Goal: Navigation & Orientation: Find specific page/section

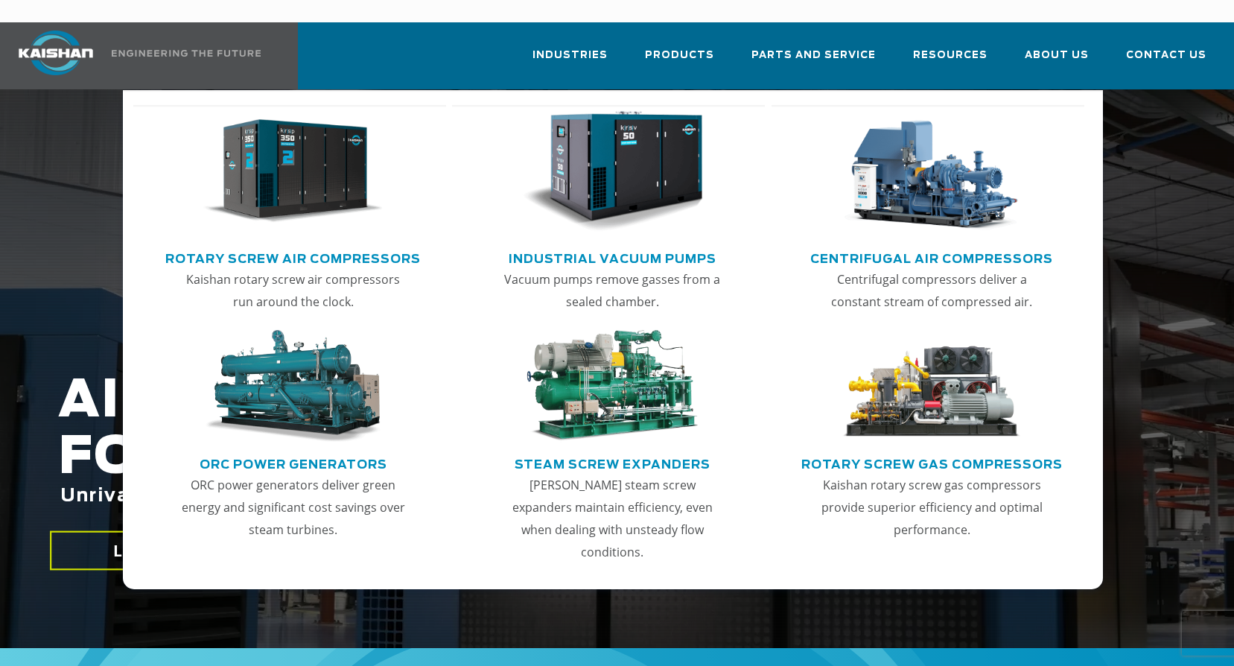
click at [283, 246] on link "Rotary Screw Air Compressors" at bounding box center [292, 257] width 255 height 22
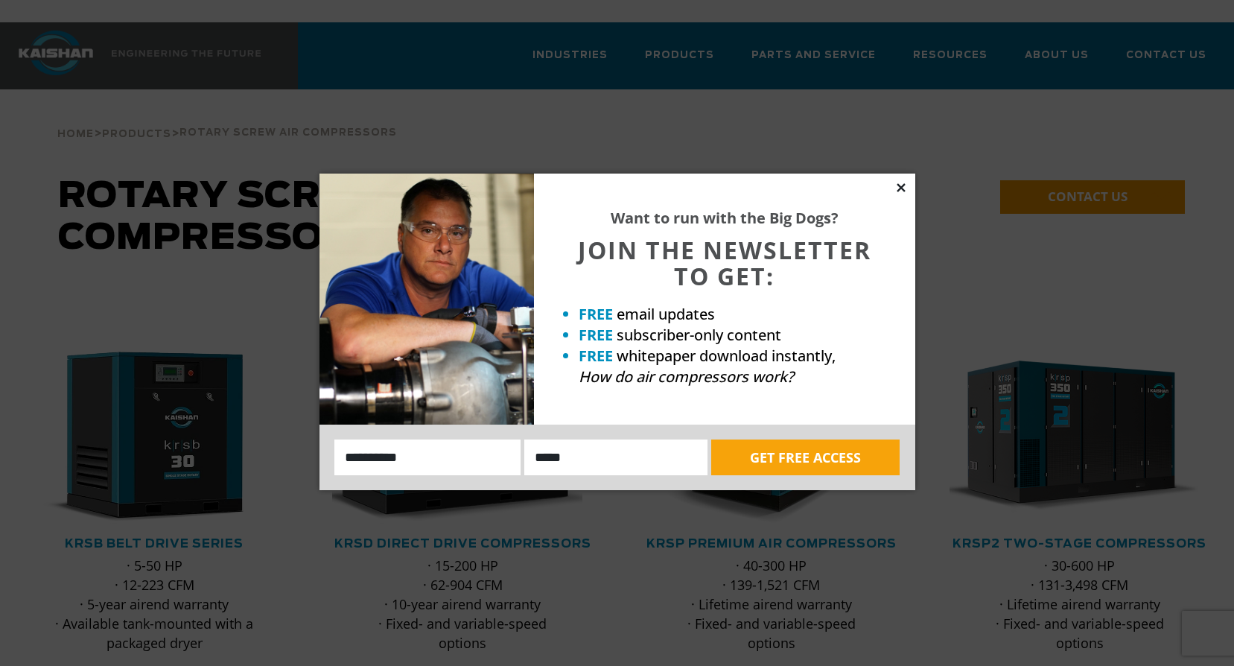
click at [904, 190] on icon at bounding box center [900, 187] width 8 height 8
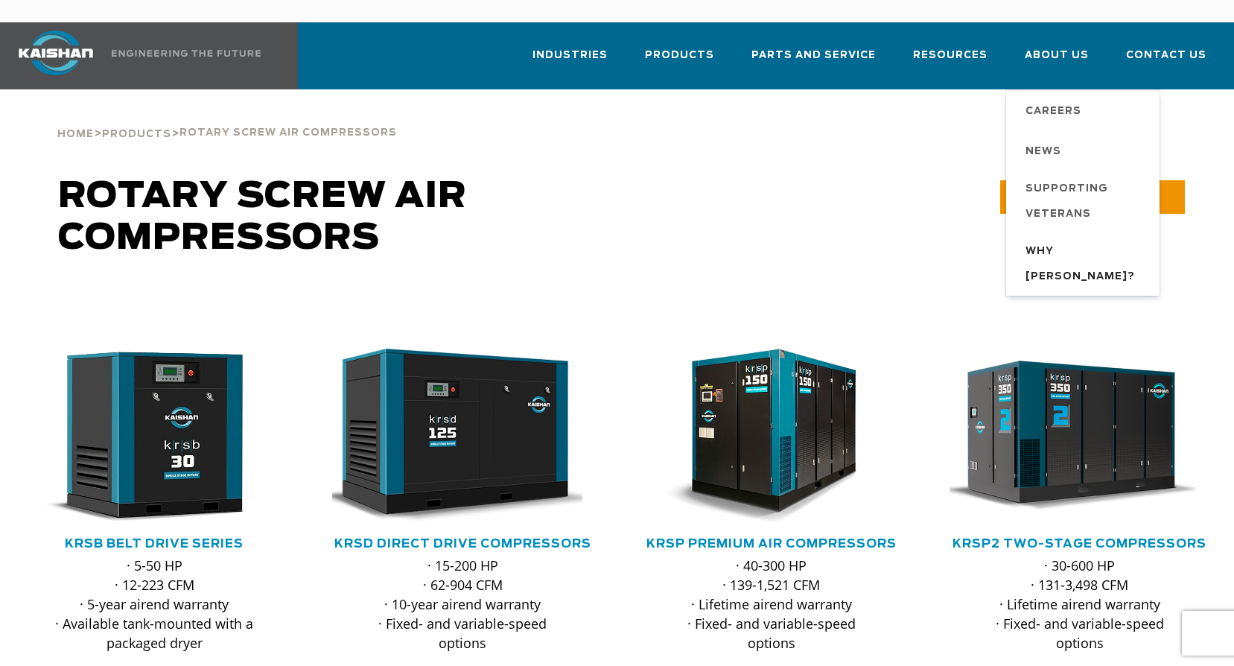
click at [1065, 239] on span "Why [PERSON_NAME]?" at bounding box center [1084, 264] width 119 height 51
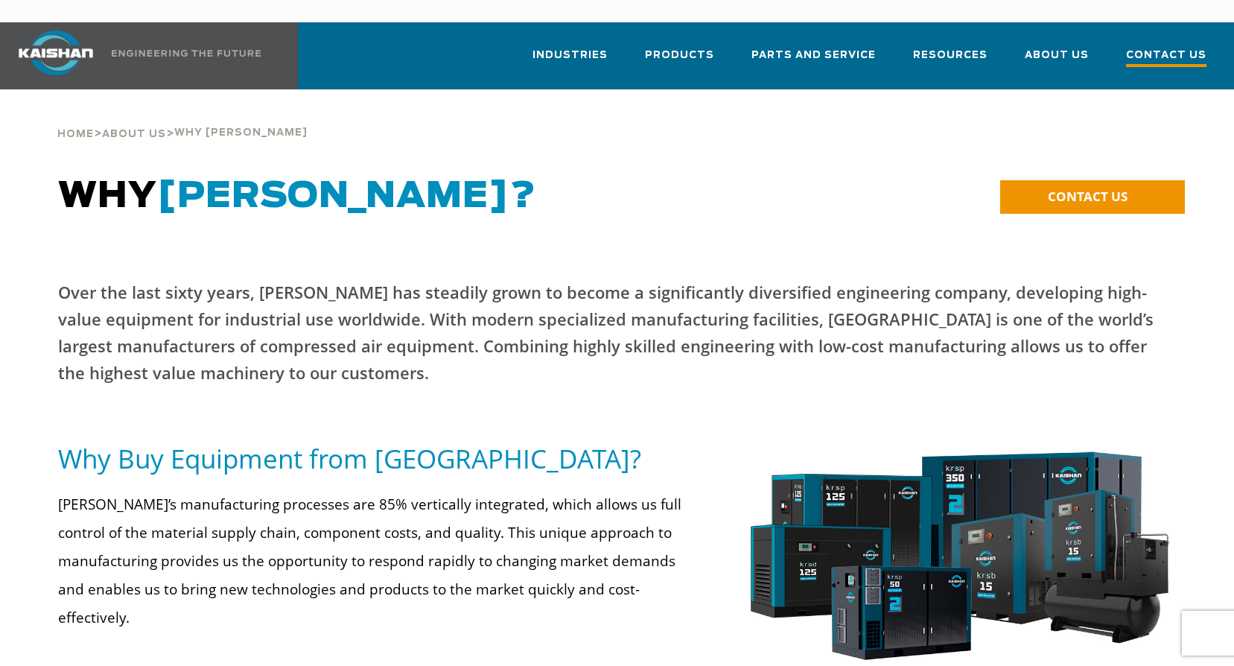
click at [1158, 47] on span "Contact Us" at bounding box center [1166, 57] width 80 height 20
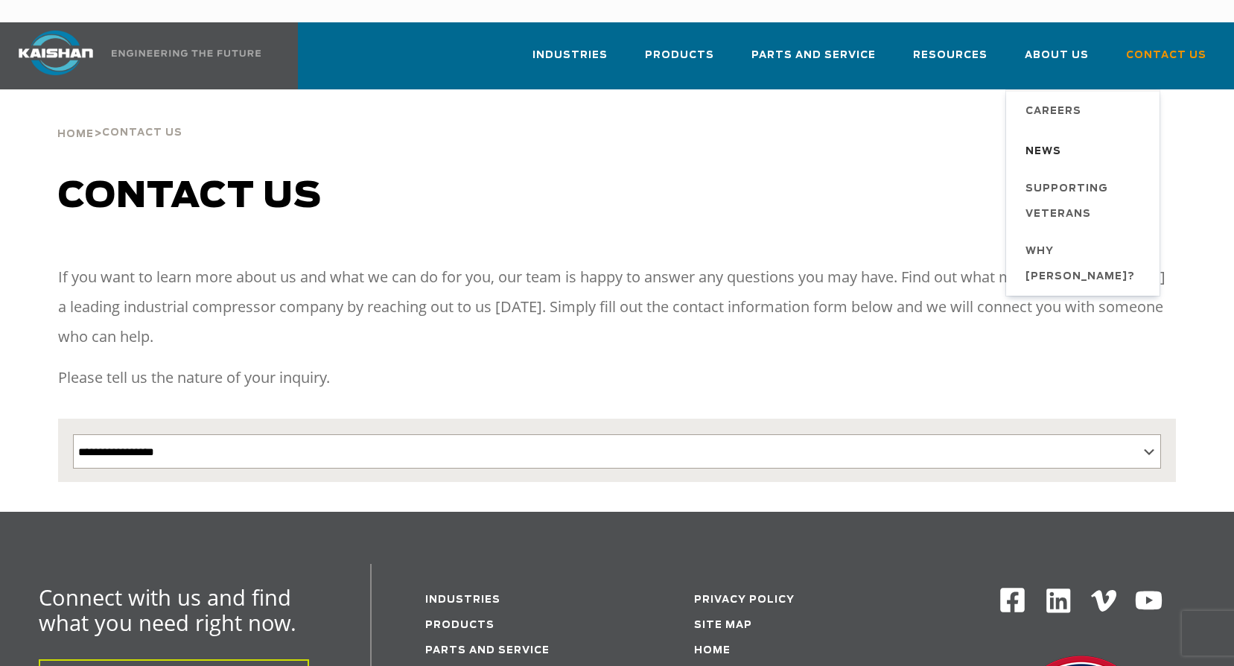
click at [1039, 139] on span "News" at bounding box center [1043, 151] width 36 height 25
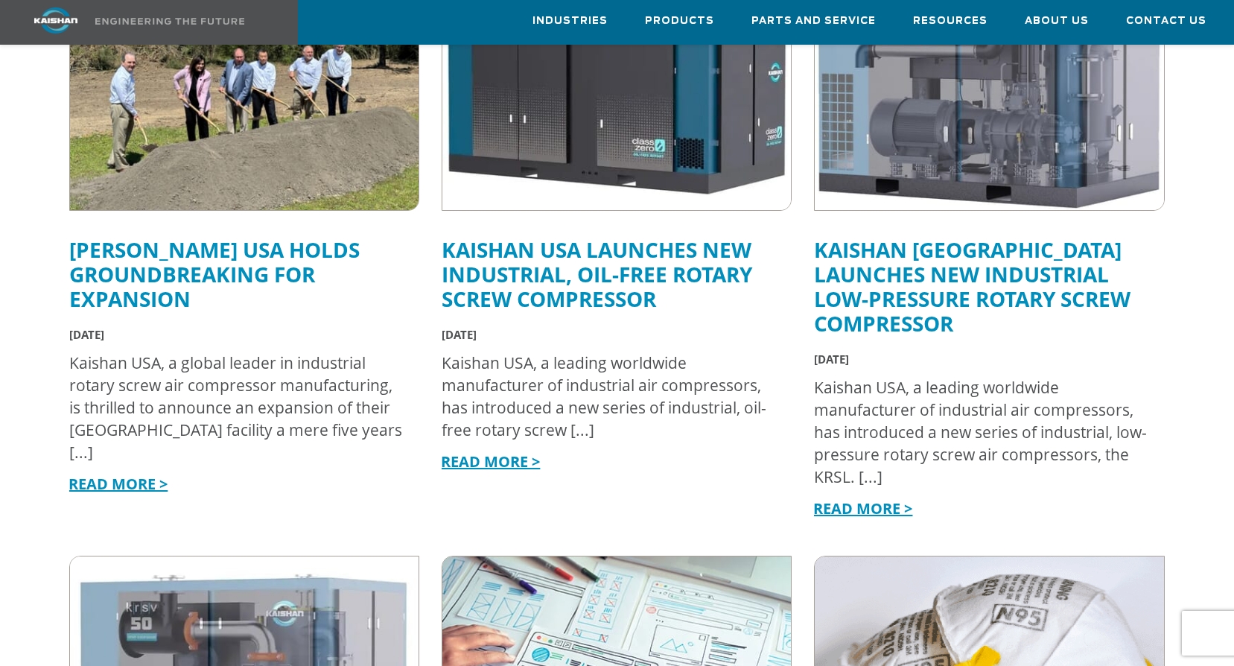
scroll to position [521, 0]
click at [126, 473] on link "READ MORE >" at bounding box center [117, 483] width 99 height 20
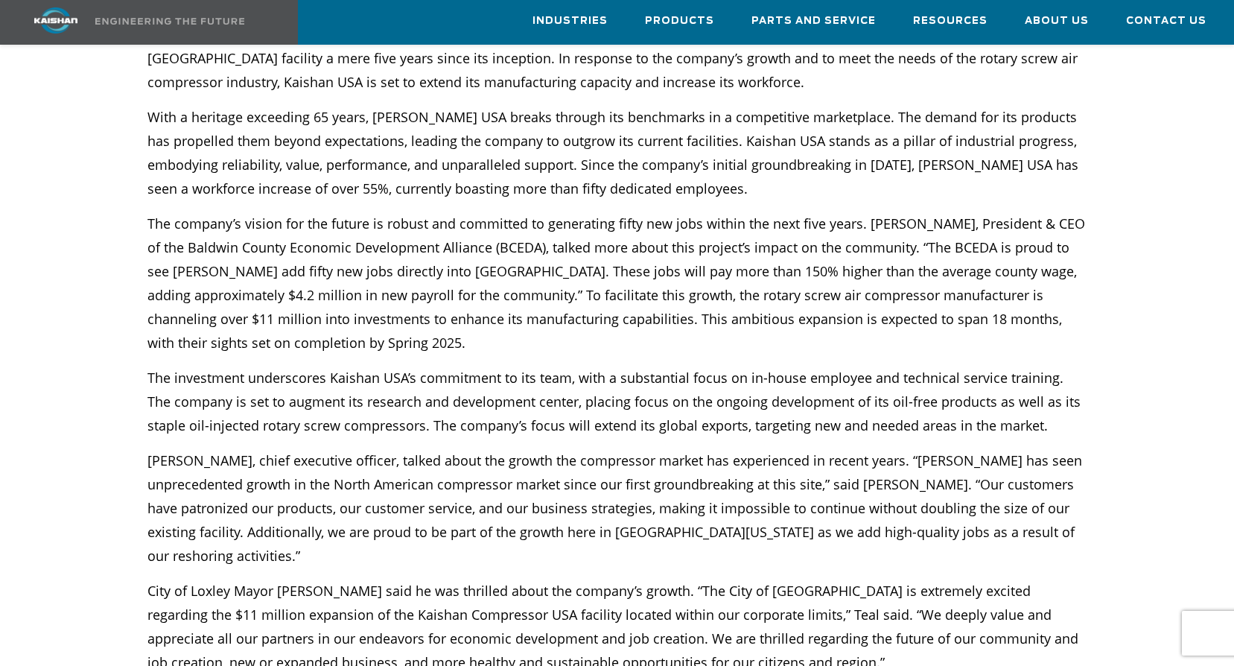
scroll to position [149, 0]
